Goal: Information Seeking & Learning: Learn about a topic

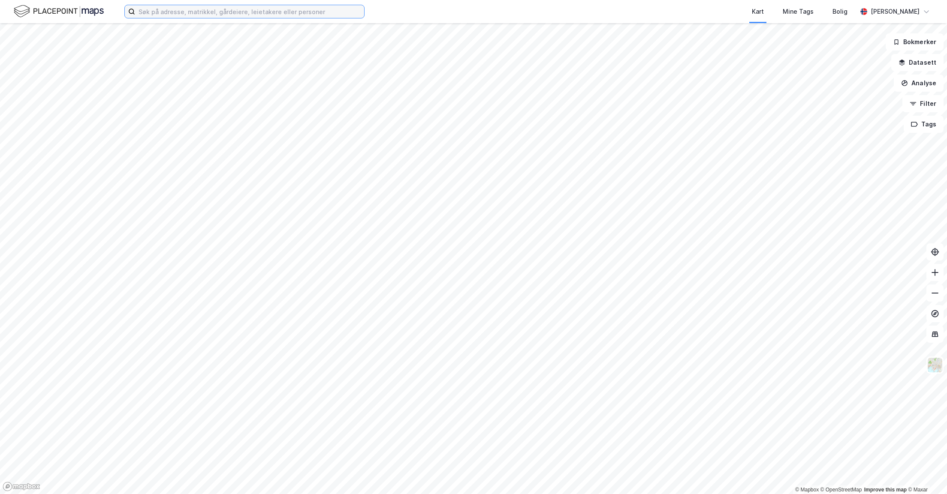
click at [170, 17] on input at bounding box center [249, 11] width 229 height 13
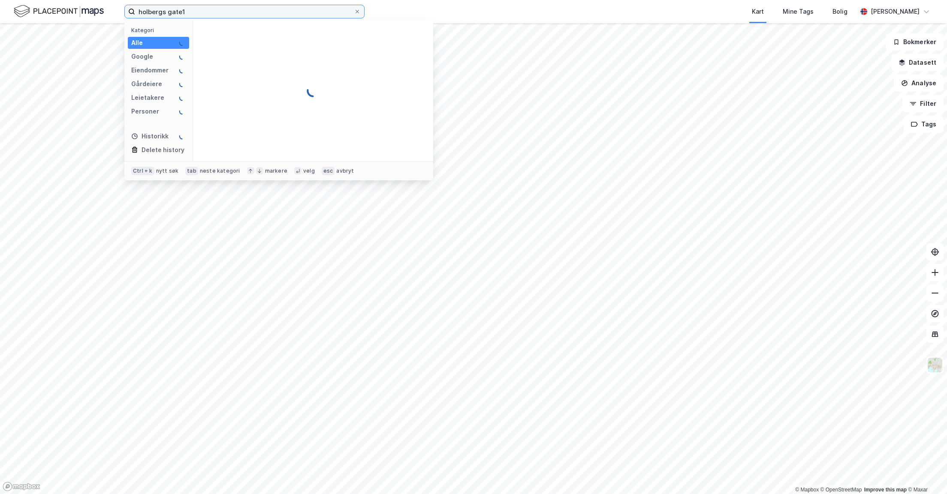
type input "holbergs gate1"
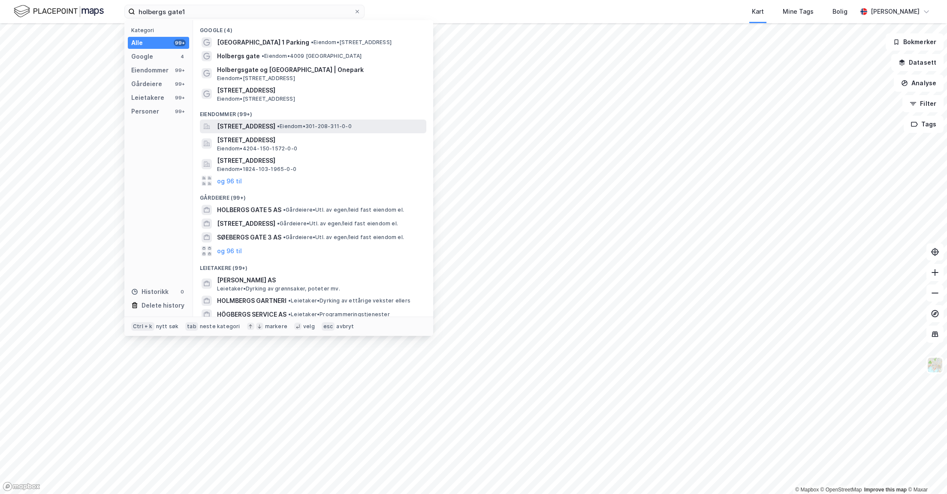
click at [241, 127] on span "[STREET_ADDRESS]" at bounding box center [246, 126] width 58 height 10
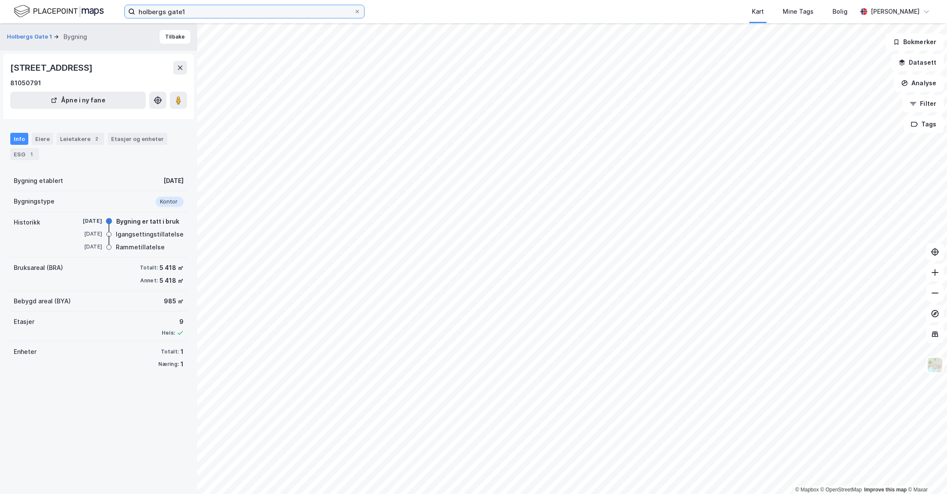
click at [204, 12] on input "holbergs gate1" at bounding box center [244, 11] width 219 height 13
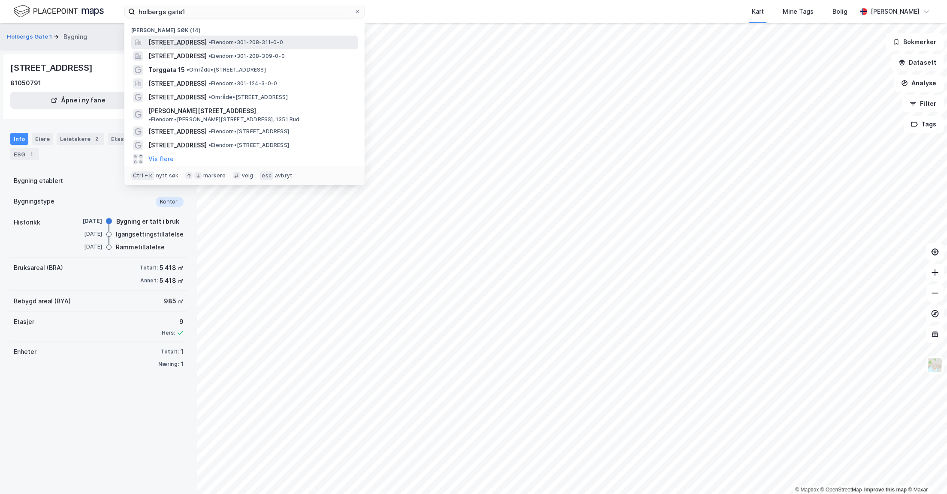
click at [186, 39] on span "[STREET_ADDRESS]" at bounding box center [177, 42] width 58 height 10
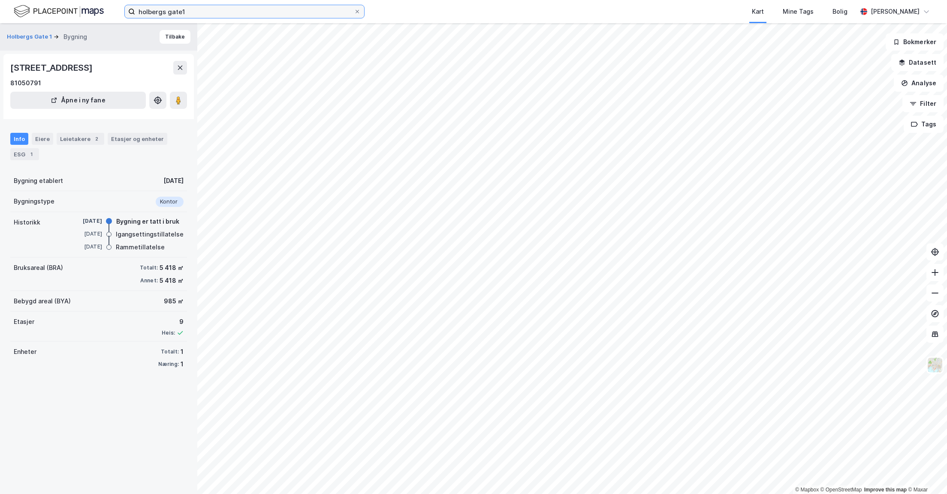
click at [240, 14] on input "holbergs gate1" at bounding box center [244, 11] width 219 height 13
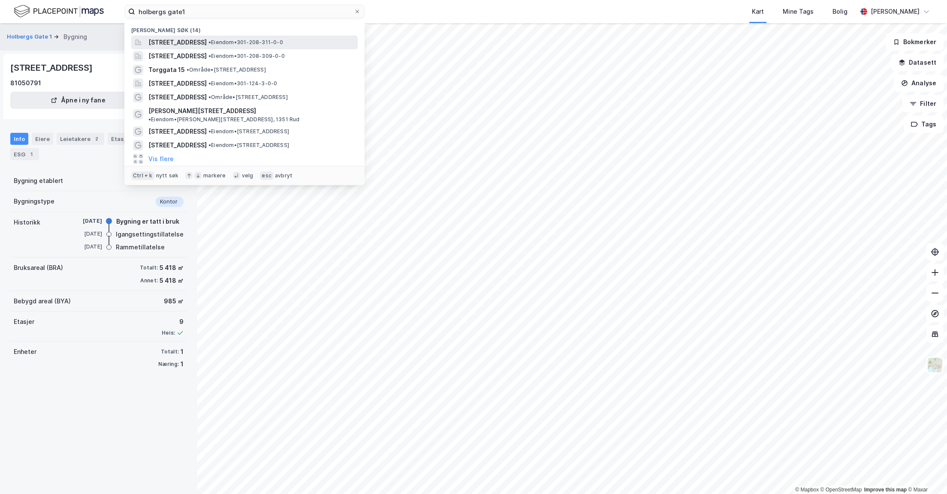
click at [243, 36] on div "[STREET_ADDRESS] • Eiendom • 301-208-311-0-0" at bounding box center [244, 43] width 226 height 14
